Goal: Task Accomplishment & Management: Complete application form

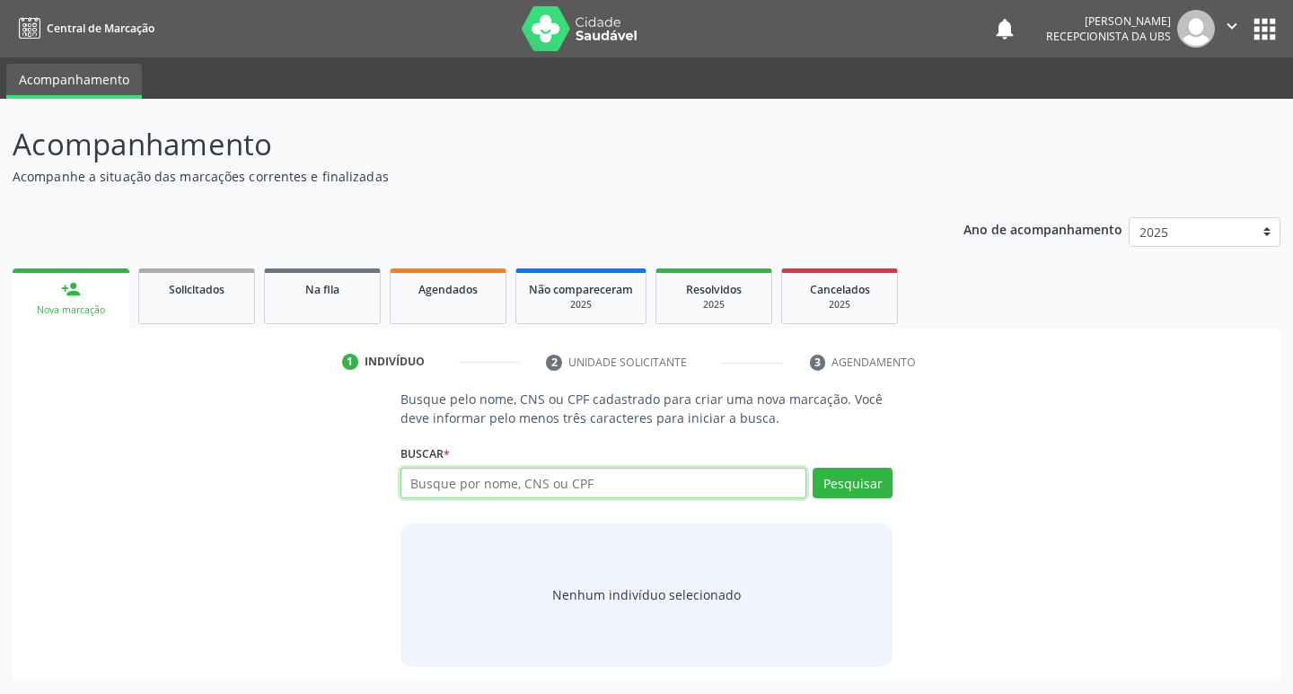
click at [631, 496] on input "text" at bounding box center [603, 483] width 407 height 31
type input "[PERSON_NAME]"
click at [871, 491] on button "Pesquisar" at bounding box center [852, 483] width 80 height 31
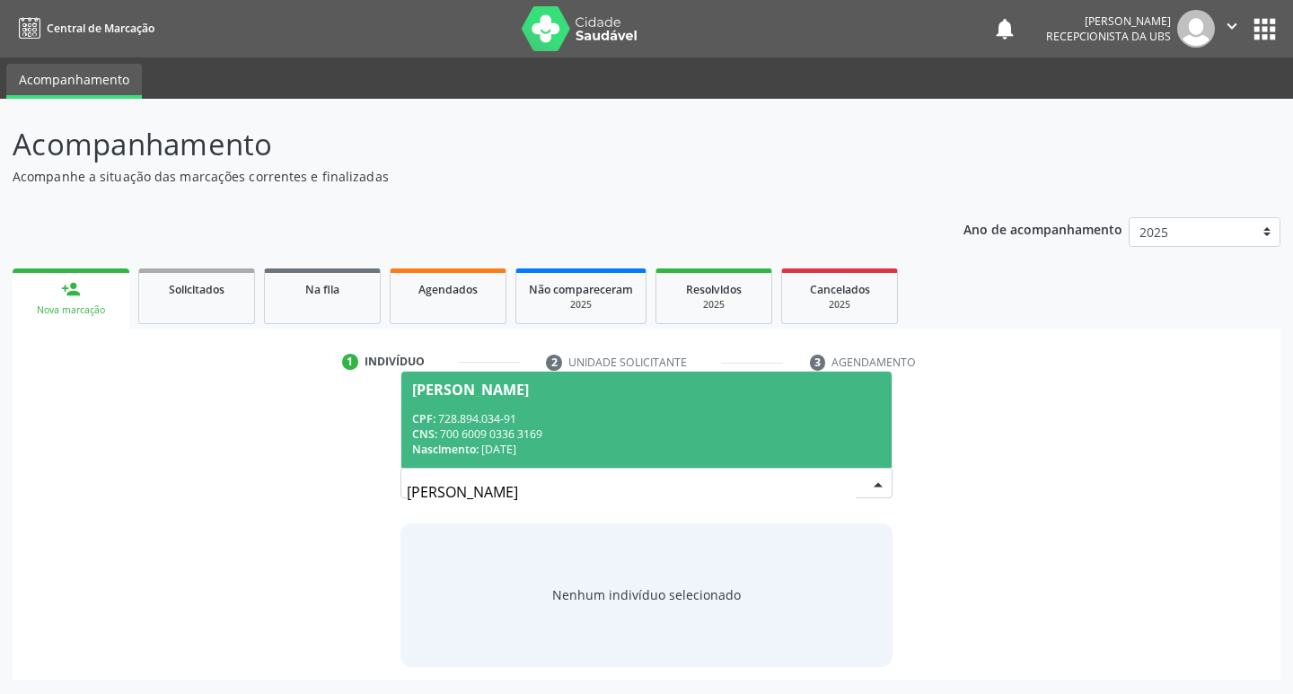
click at [638, 431] on div "CNS: 700 6009 0336 3169" at bounding box center [646, 433] width 469 height 15
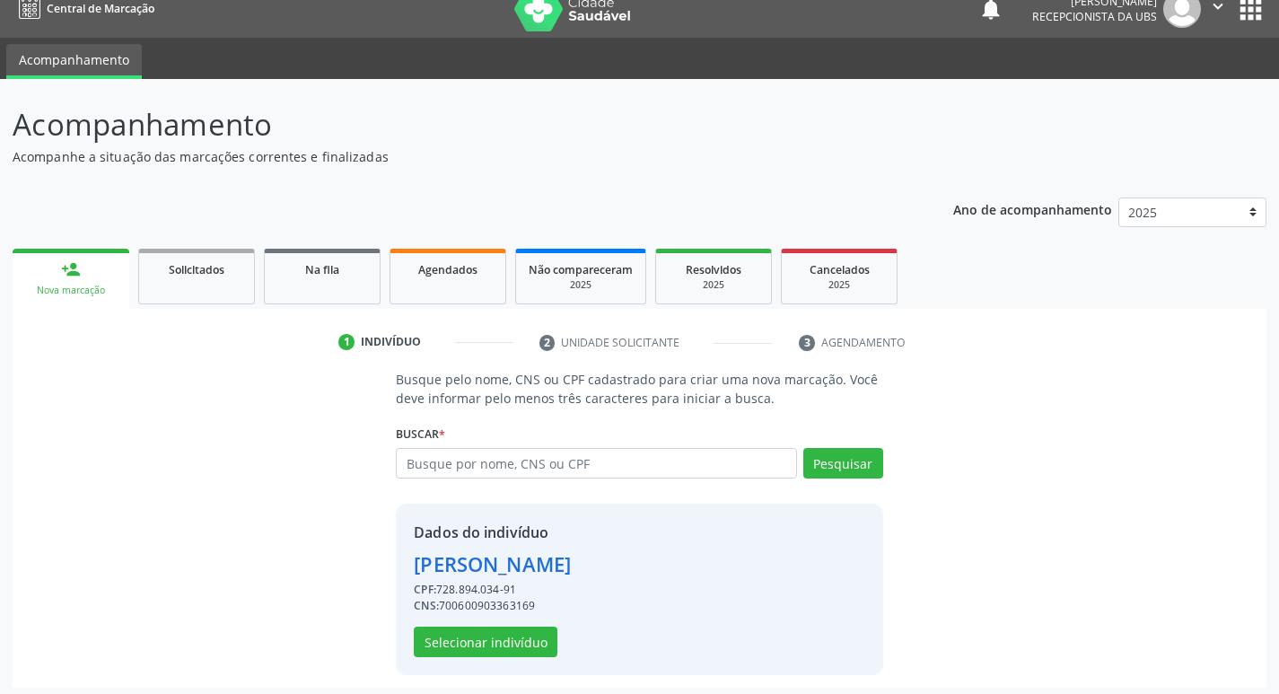
scroll to position [26, 0]
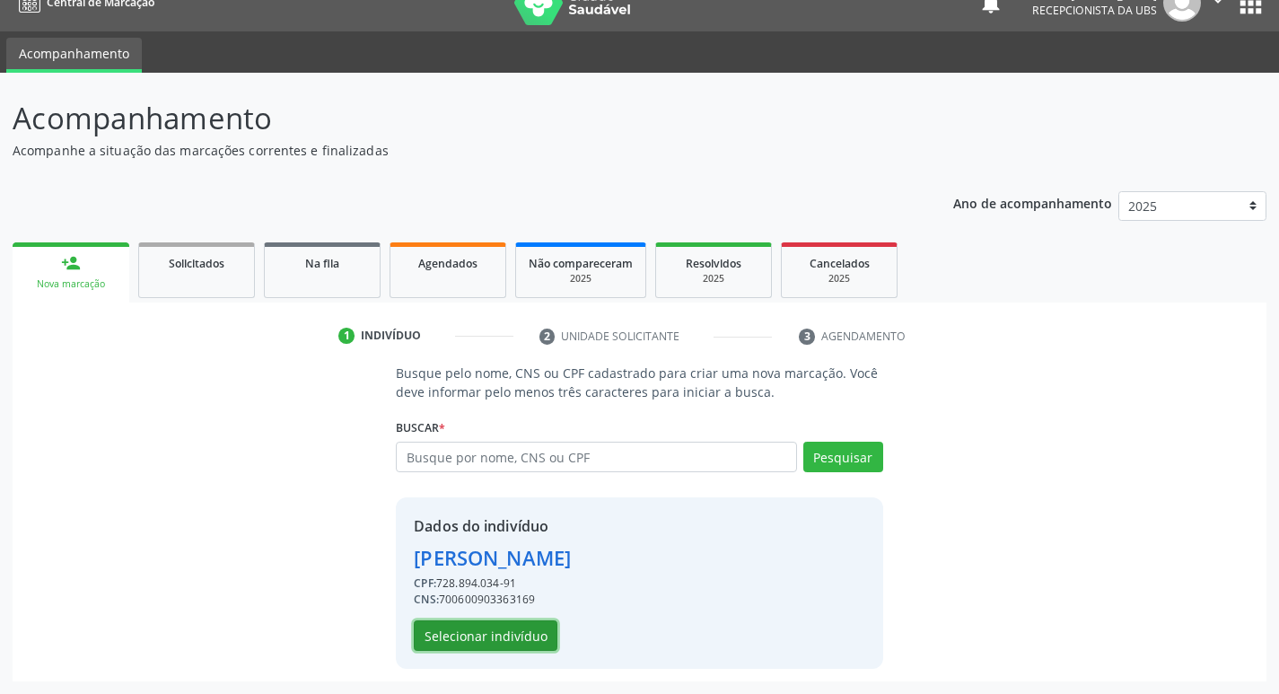
click at [537, 627] on button "Selecionar indivíduo" at bounding box center [486, 635] width 144 height 31
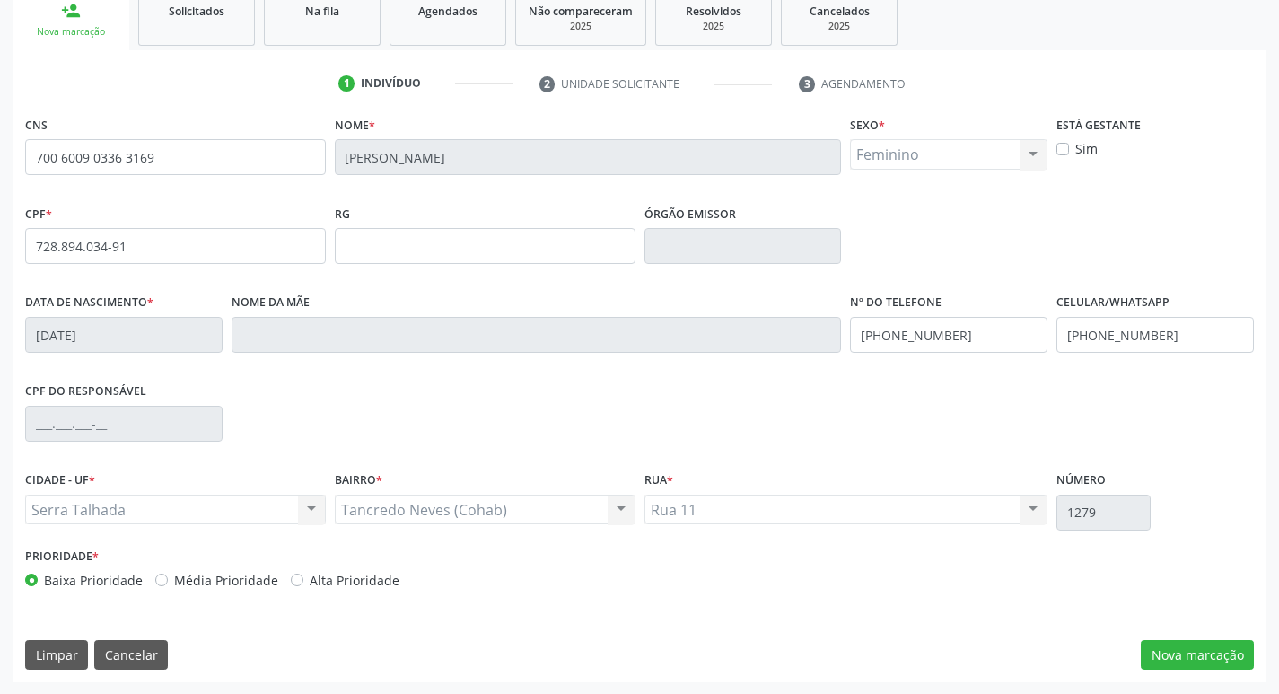
scroll to position [279, 0]
click at [1173, 655] on button "Nova marcação" at bounding box center [1197, 654] width 113 height 31
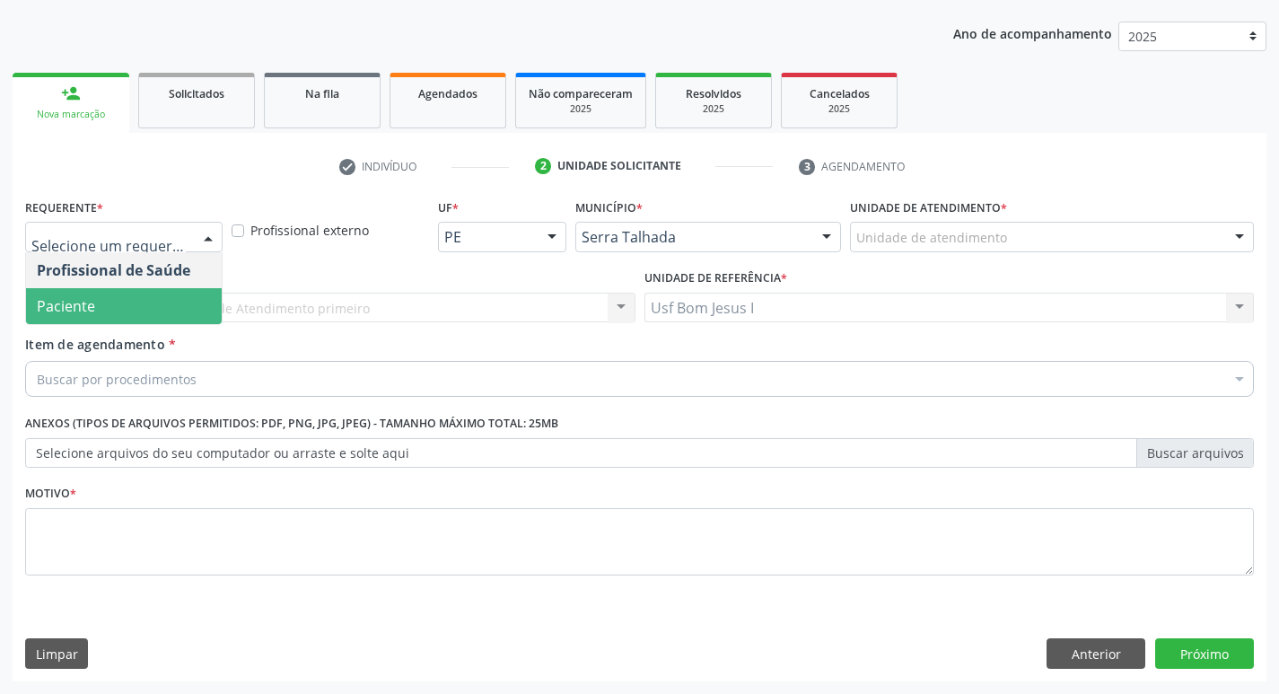
click at [136, 294] on span "Paciente" at bounding box center [124, 306] width 196 height 36
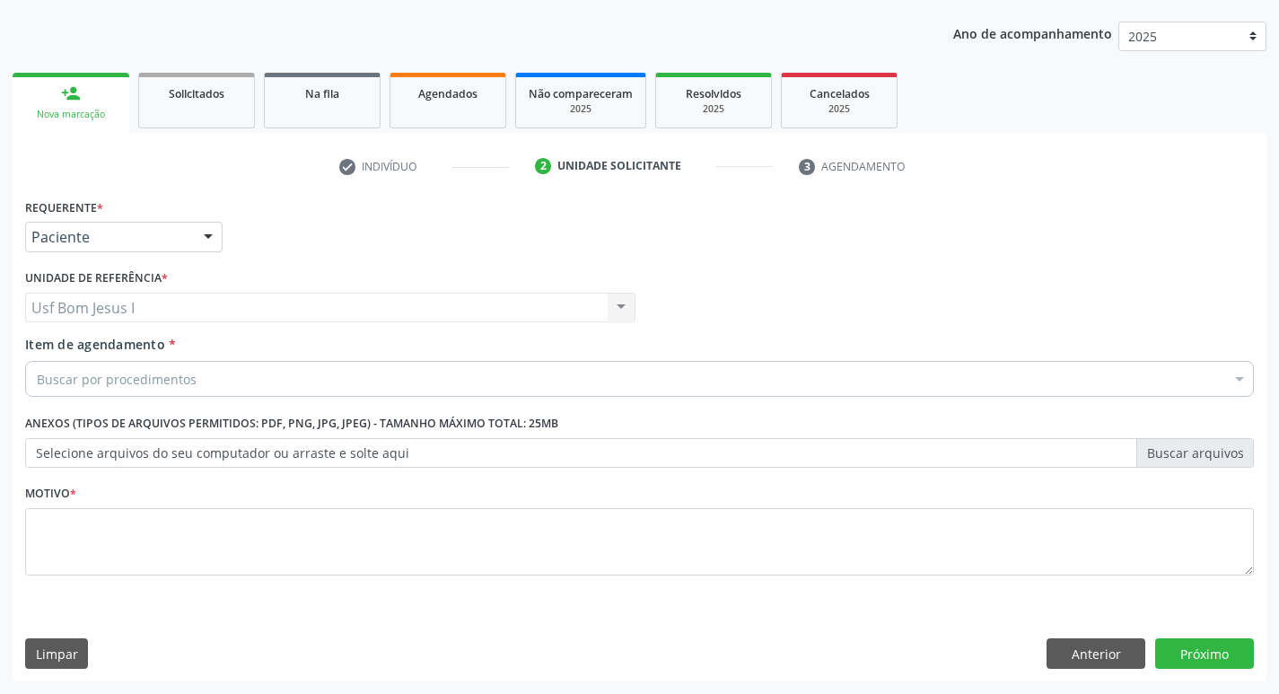
click at [204, 382] on div "Buscar por procedimentos" at bounding box center [639, 379] width 1229 height 36
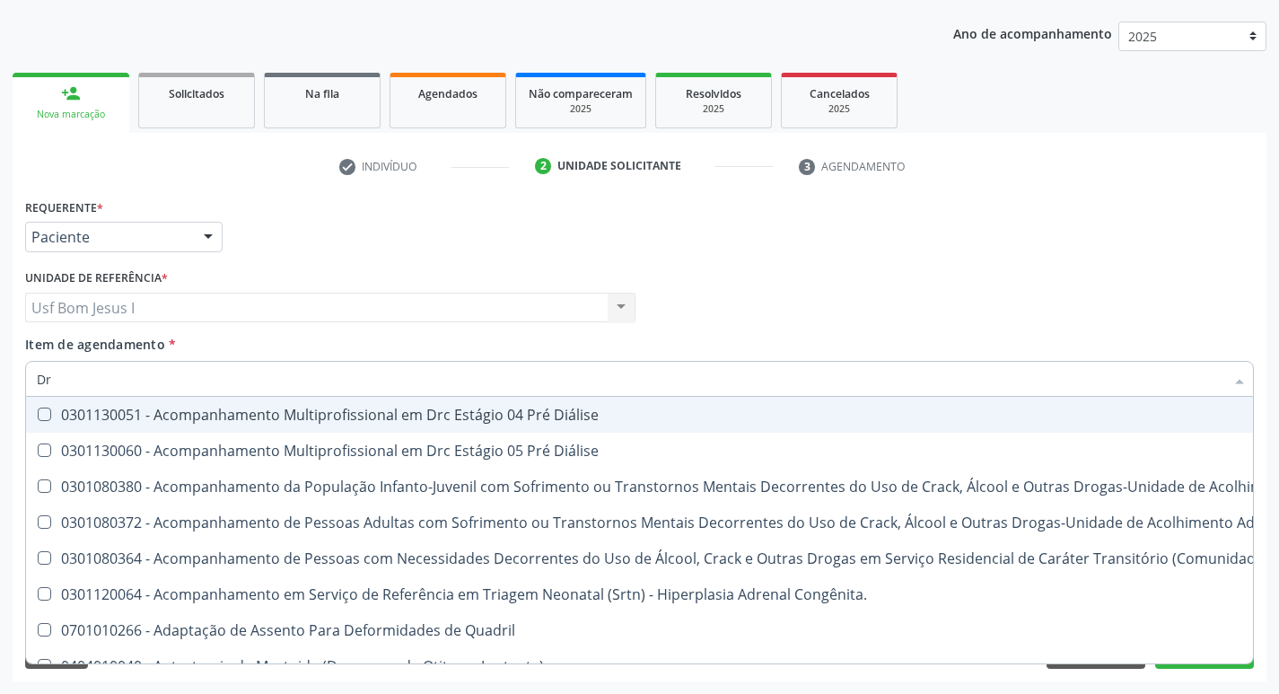
type input "D"
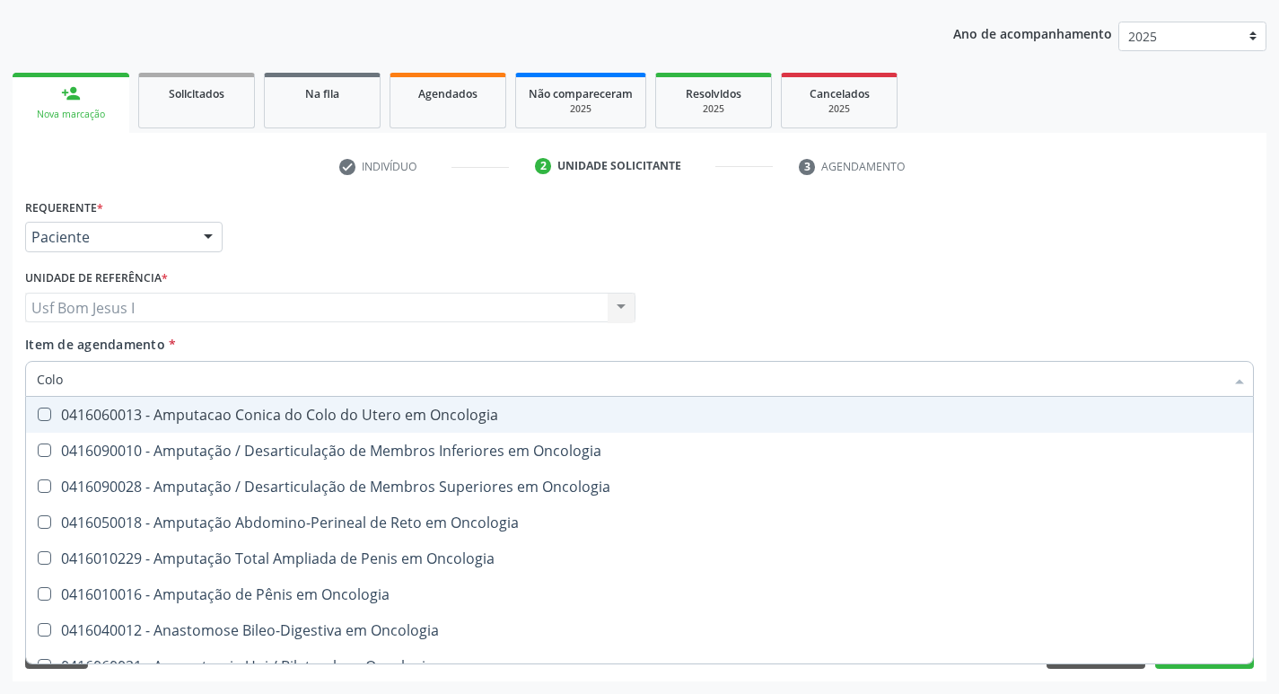
type input "Colos"
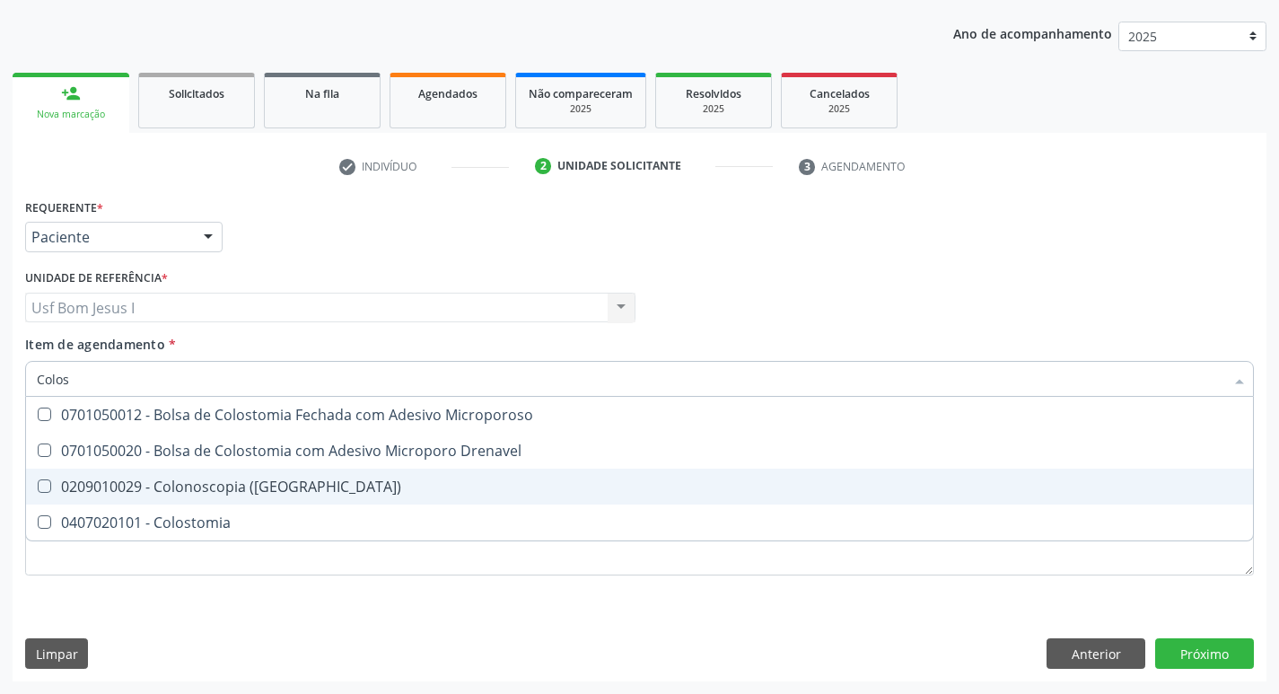
click at [238, 499] on span "0209010029 - Colonoscopia ([GEOGRAPHIC_DATA])" at bounding box center [639, 487] width 1227 height 36
checkbox \(Coloscopia\) "true"
click at [299, 628] on div "Requerente * Paciente Profissional de Saúde Paciente Nenhum resultado encontrad…" at bounding box center [640, 437] width 1254 height 487
checkbox Drenavel "true"
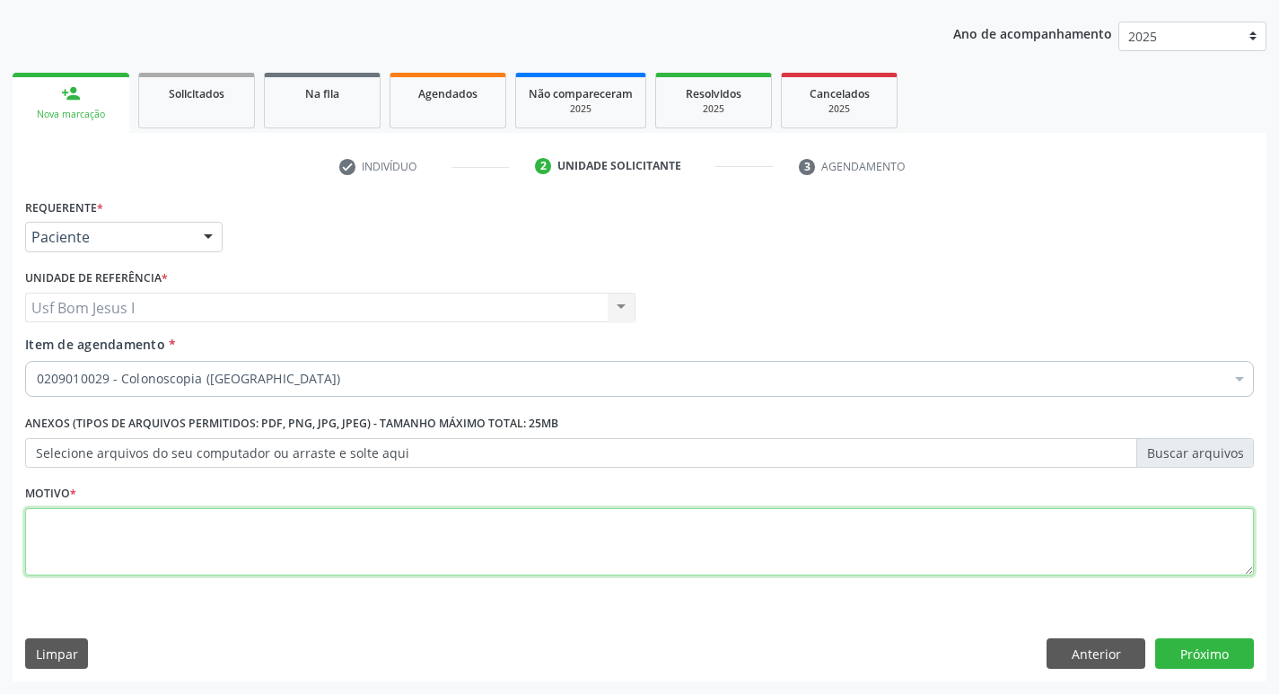
click at [369, 538] on textarea at bounding box center [639, 542] width 1229 height 68
type textarea ";"
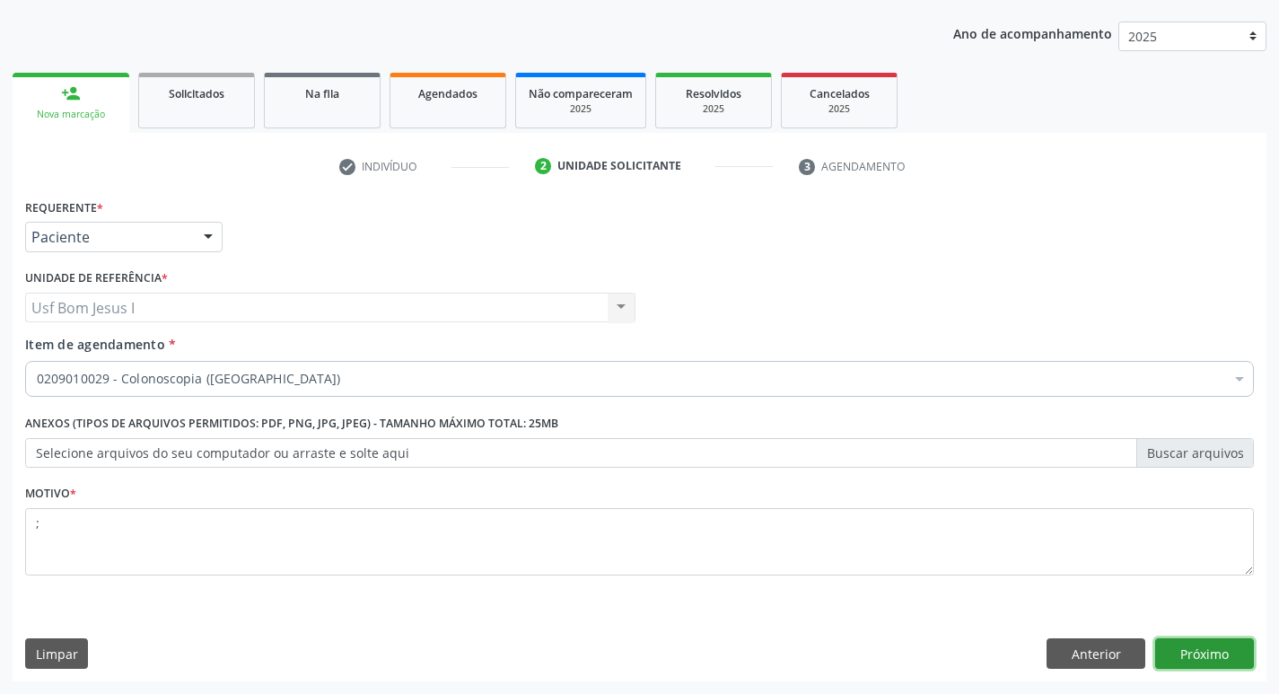
click at [1215, 647] on button "Próximo" at bounding box center [1204, 653] width 99 height 31
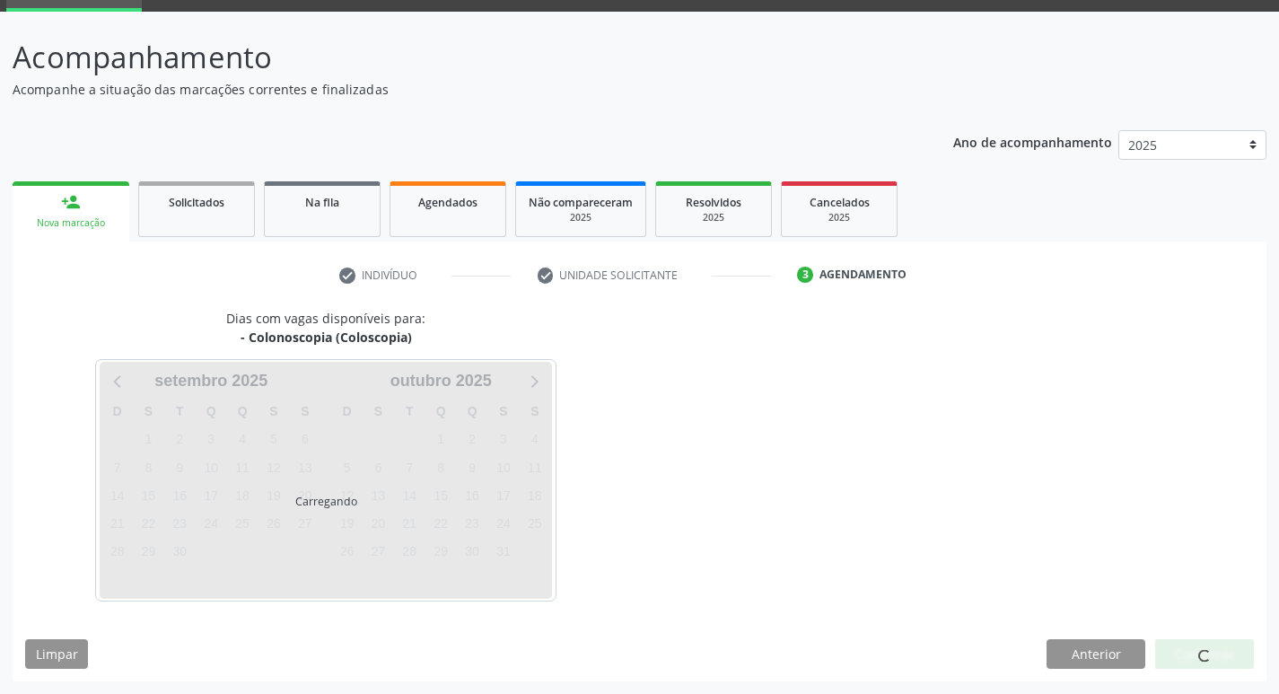
scroll to position [87, 0]
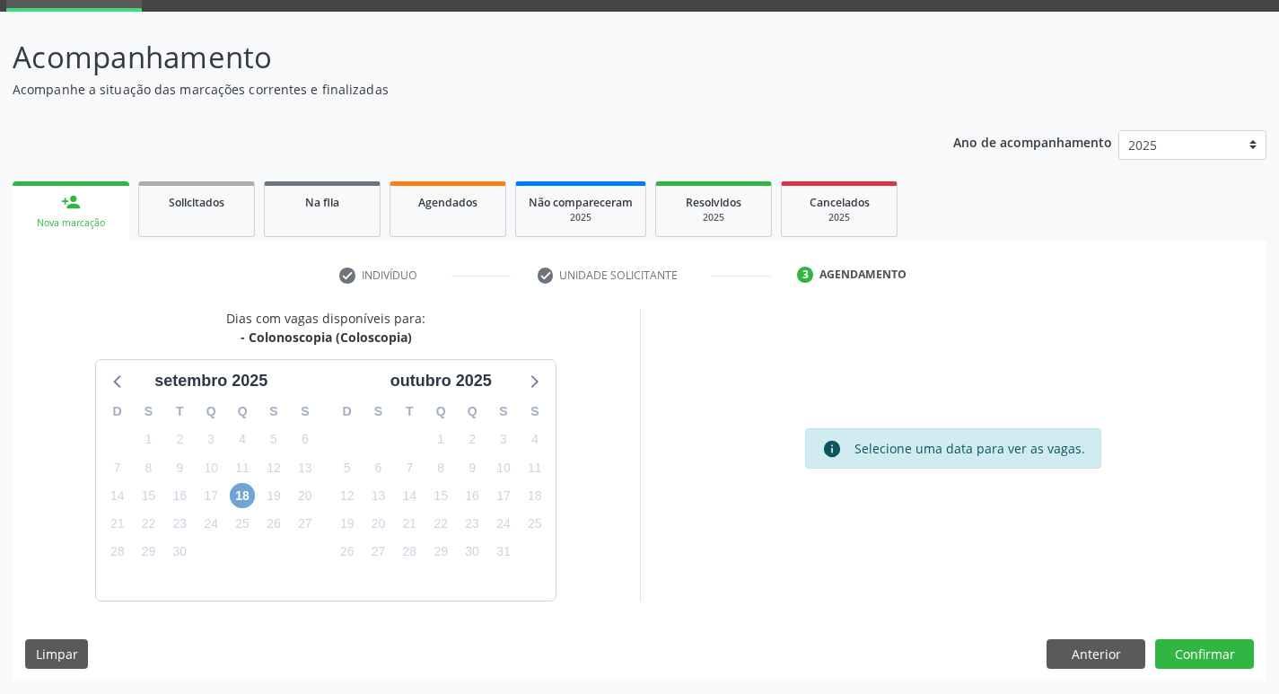
click at [246, 498] on span "18" at bounding box center [242, 495] width 25 height 25
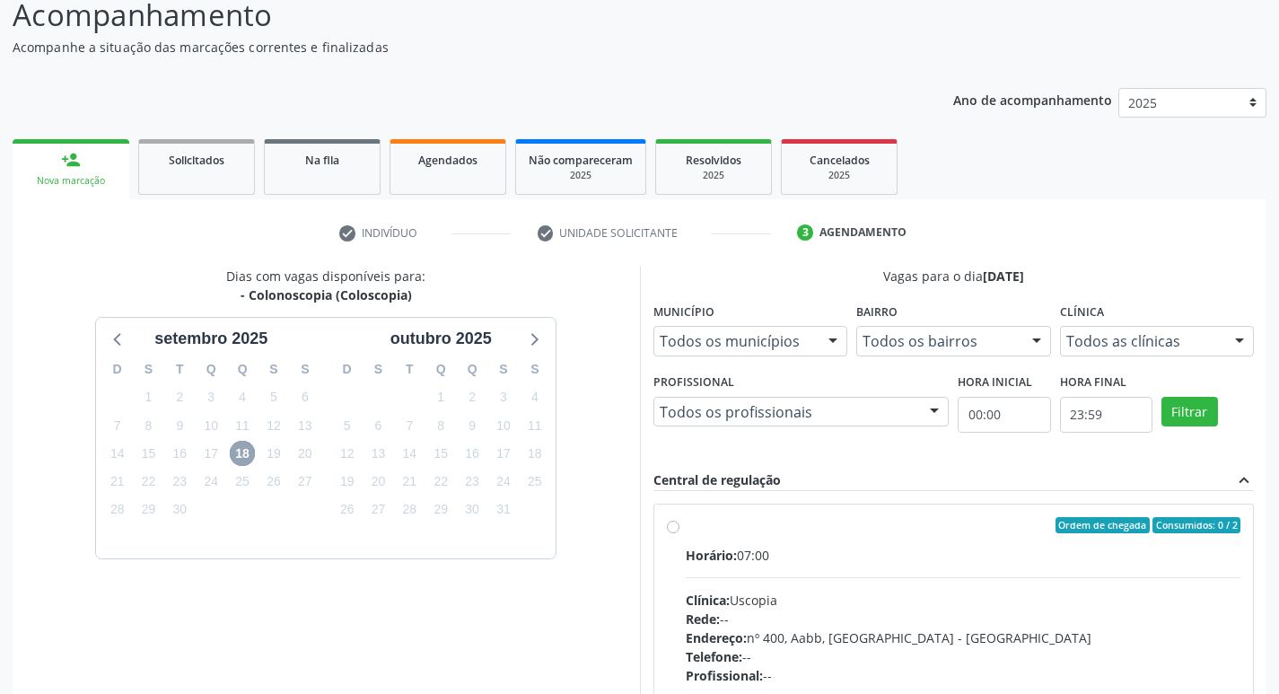
scroll to position [346, 0]
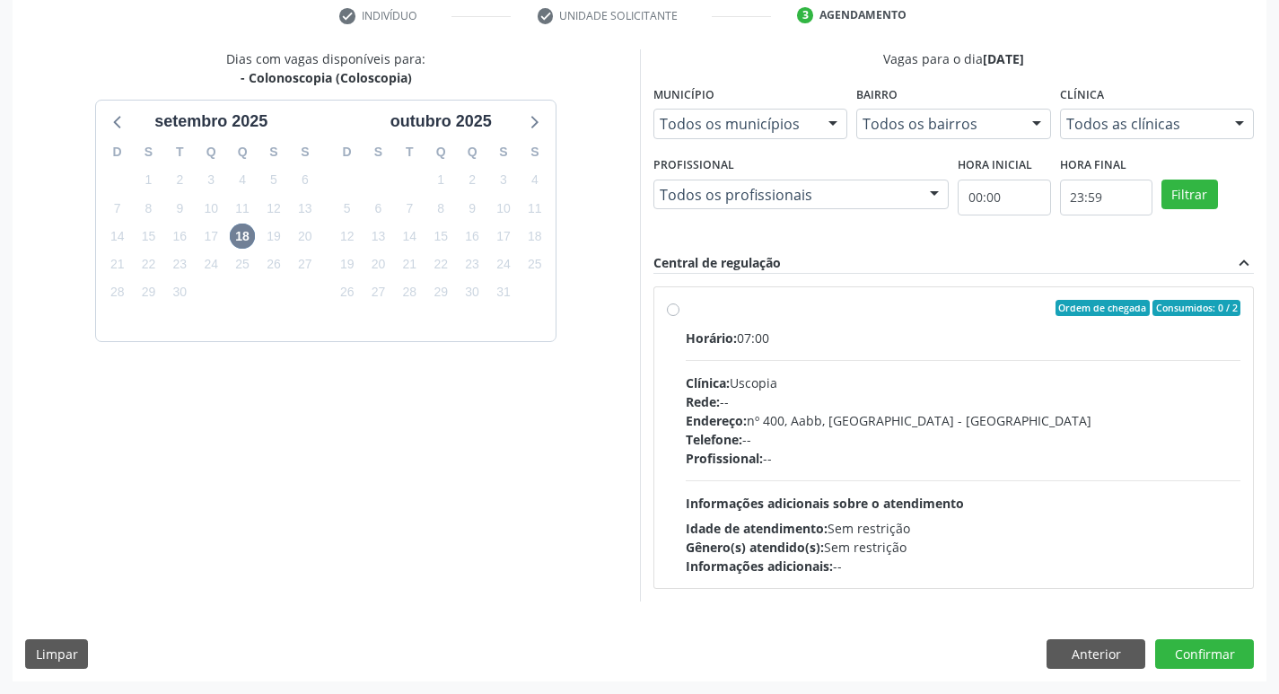
click at [943, 443] on div "Telefone: --" at bounding box center [964, 439] width 556 height 19
click at [680, 316] on input "Ordem de chegada Consumidos: 0 / 2 Horário: 07:00 Clínica: Uscopia Rede: -- End…" at bounding box center [673, 308] width 13 height 16
radio input "true"
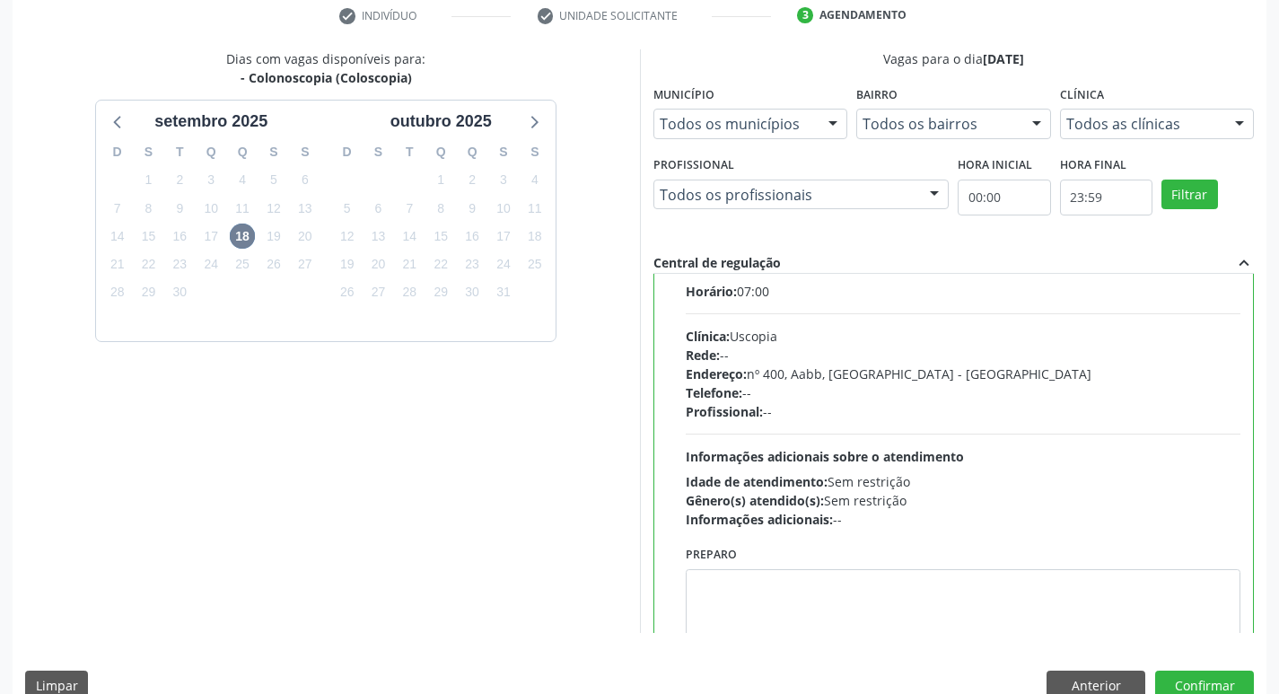
scroll to position [89, 0]
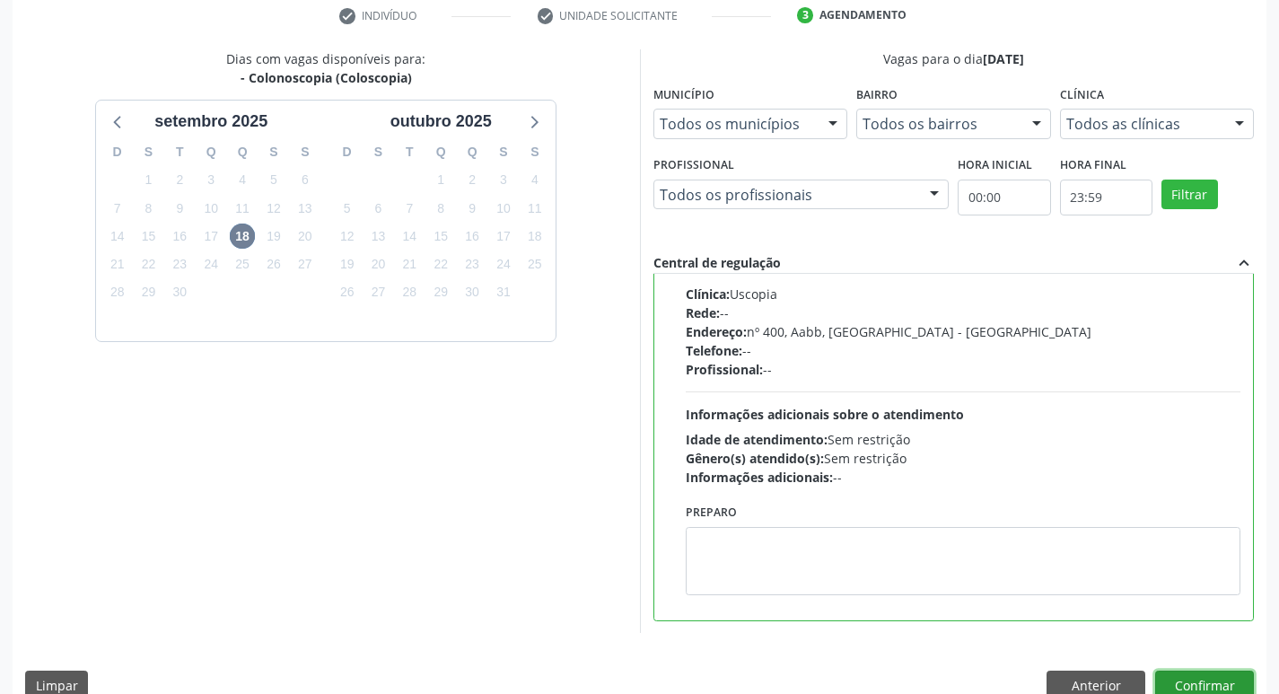
click at [1215, 671] on button "Confirmar" at bounding box center [1204, 686] width 99 height 31
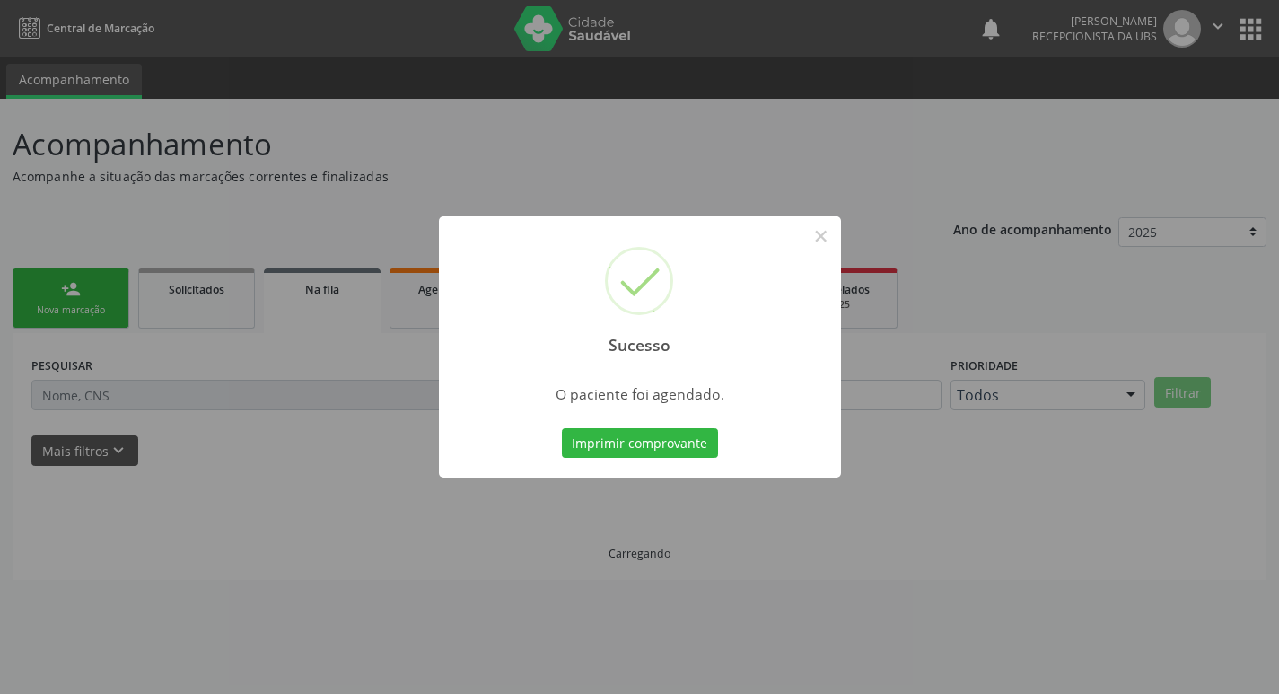
scroll to position [0, 0]
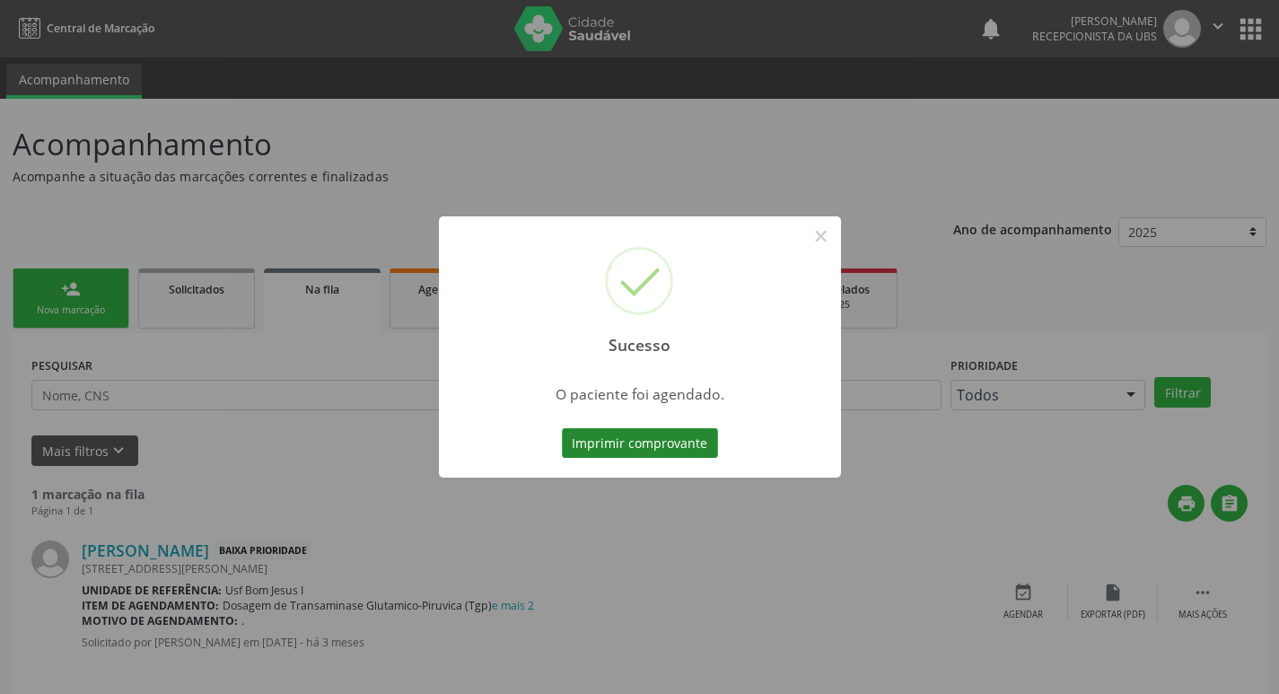
click at [624, 439] on button "Imprimir comprovante" at bounding box center [640, 443] width 156 height 31
